Goal: Navigation & Orientation: Find specific page/section

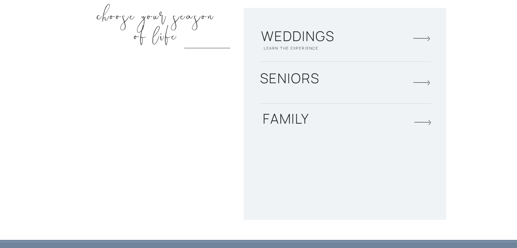
scroll to position [1046, 0]
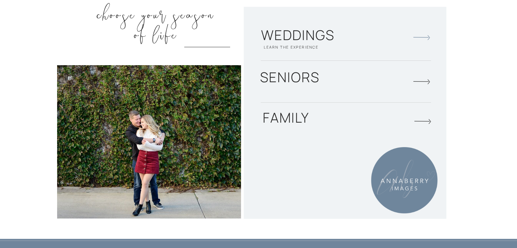
click at [419, 36] on icon at bounding box center [421, 37] width 17 height 25
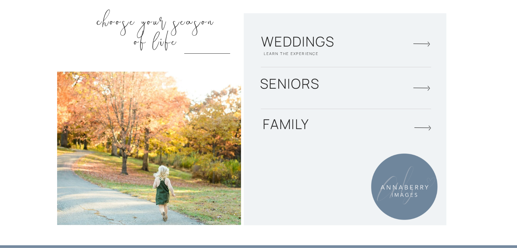
scroll to position [1211, 0]
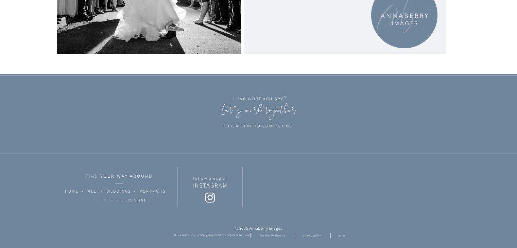
click at [101, 201] on nav "THE BLOG •" at bounding box center [108, 201] width 37 height 9
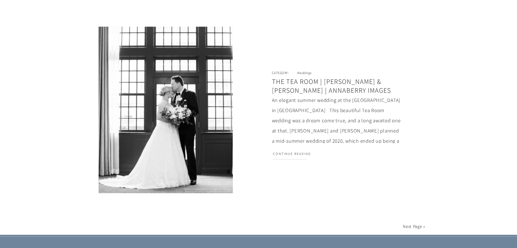
scroll to position [1277, 0]
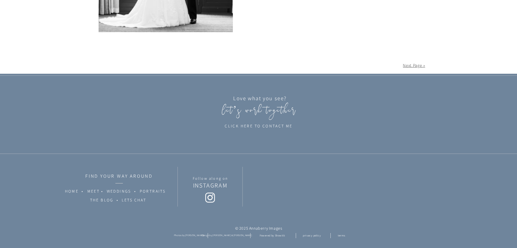
click at [410, 66] on link "Next Page »" at bounding box center [414, 65] width 22 height 6
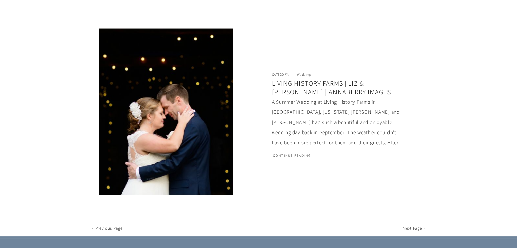
scroll to position [1115, 0]
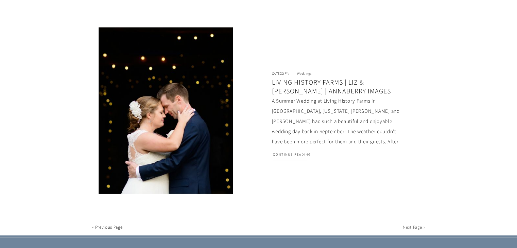
click at [405, 226] on link "Next Page »" at bounding box center [414, 227] width 22 height 6
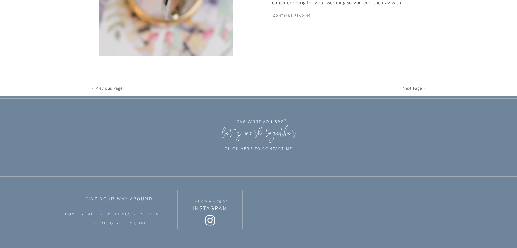
scroll to position [1277, 0]
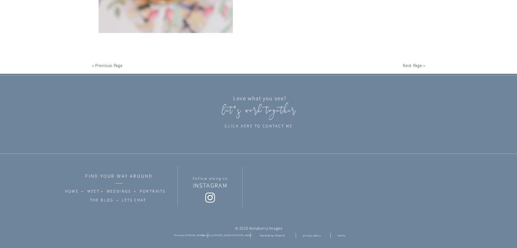
click at [404, 65] on link "Next Page »" at bounding box center [414, 65] width 22 height 6
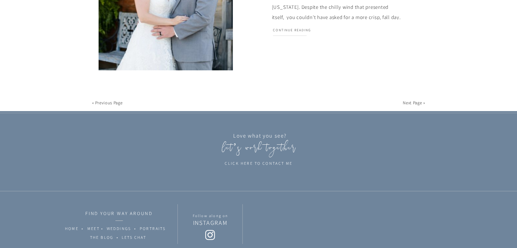
scroll to position [1277, 0]
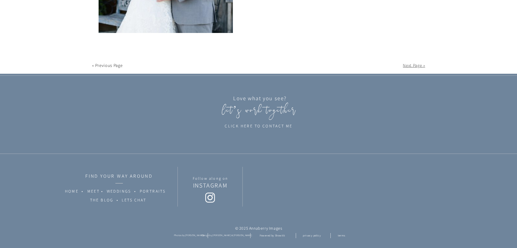
click at [405, 65] on link "Next Page »" at bounding box center [414, 65] width 22 height 6
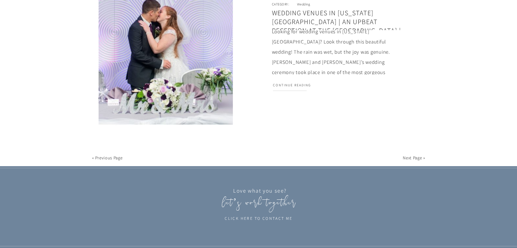
scroll to position [1277, 0]
